Goal: Information Seeking & Learning: Learn about a topic

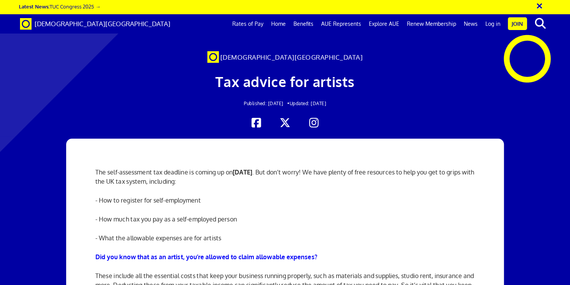
scroll to position [0, 5]
click at [329, 185] on div "The self-assessment tax deadline is coming up on [DATE] . But don’t worry! We h…" at bounding box center [285, 256] width 391 height 236
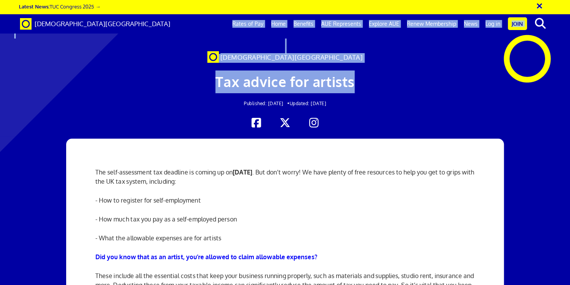
drag, startPoint x: 569, startPoint y: 23, endPoint x: 571, endPoint y: 68, distance: 45.0
drag, startPoint x: 571, startPoint y: 68, endPoint x: 559, endPoint y: 108, distance: 41.9
click at [559, 108] on div at bounding box center [285, 72] width 570 height 128
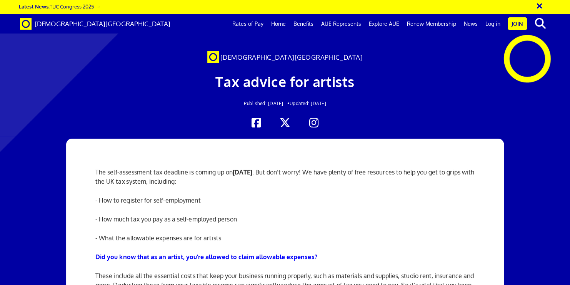
click at [559, 108] on div at bounding box center [285, 72] width 570 height 128
click at [435, 202] on p "- How to register for self-employment" at bounding box center [284, 199] width 379 height 9
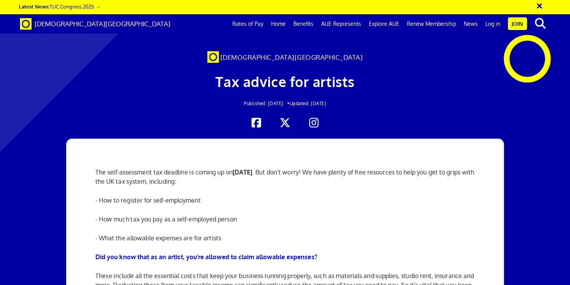
click at [539, 8] on button "×" at bounding box center [544, 4] width 19 height 13
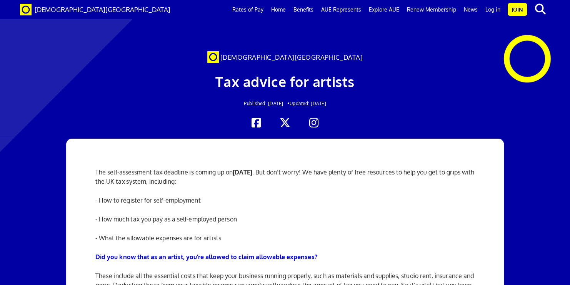
click at [418, 182] on p "The self-assessment tax deadline is coming up on [DATE] . But don’t worry! We h…" at bounding box center [284, 176] width 379 height 18
click at [407, 140] on div "The self-assessment tax deadline is coming up on [DATE] . But don’t worry! We h…" at bounding box center [285, 256] width 391 height 236
drag, startPoint x: 370, startPoint y: 162, endPoint x: 387, endPoint y: 199, distance: 40.8
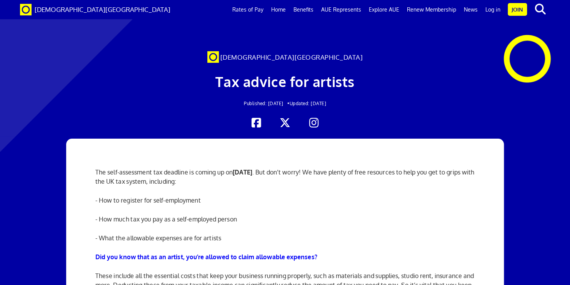
click at [387, 199] on div "The self-assessment tax deadline is coming up on [DATE] . But don’t worry! We h…" at bounding box center [285, 256] width 391 height 236
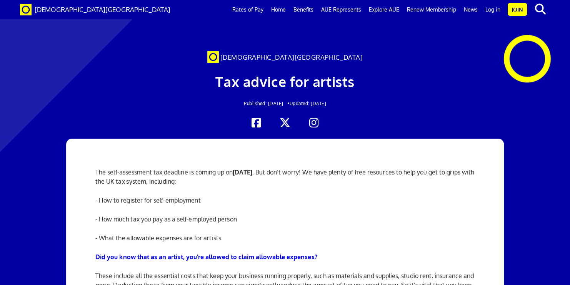
click at [399, 167] on p "The self-assessment tax deadline is coming up on [DATE] . But don’t worry! We h…" at bounding box center [284, 176] width 379 height 18
click at [426, 256] on p "Did you know that as an artist, you’re allowed to claim allowable expenses?" at bounding box center [284, 256] width 379 height 9
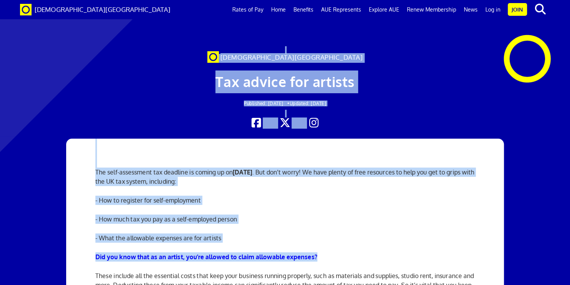
drag, startPoint x: 426, startPoint y: 256, endPoint x: 434, endPoint y: 49, distance: 207.1
click at [467, 228] on div "The self-assessment tax deadline is coming up on [DATE] . But don’t worry! We h…" at bounding box center [285, 256] width 391 height 236
